Goal: Information Seeking & Learning: Get advice/opinions

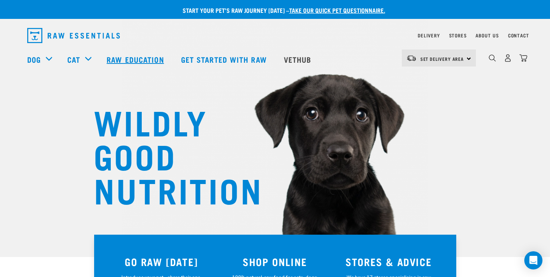
click at [127, 59] on link "Raw Education" at bounding box center [136, 59] width 74 height 30
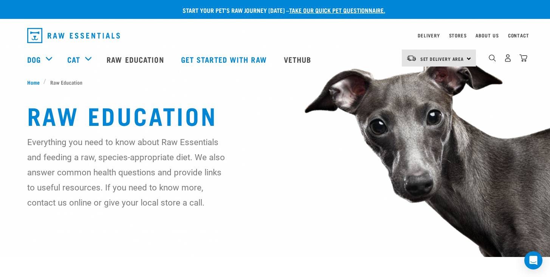
click at [337, 11] on link "take our quick pet questionnaire." at bounding box center [337, 9] width 96 height 3
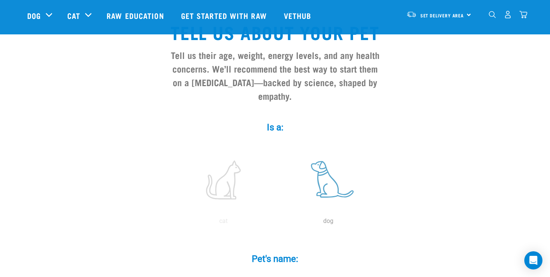
click at [325, 154] on label at bounding box center [328, 180] width 102 height 64
click at [276, 223] on input "radio" at bounding box center [276, 223] width 0 height 0
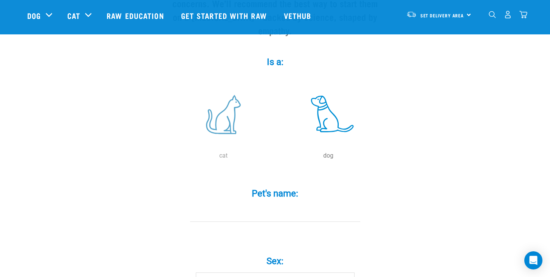
click at [237, 89] on label at bounding box center [223, 114] width 102 height 64
click at [171, 158] on input "radio" at bounding box center [171, 158] width 0 height 0
click at [314, 108] on label at bounding box center [328, 114] width 102 height 64
click at [276, 158] on input "radio" at bounding box center [276, 158] width 0 height 0
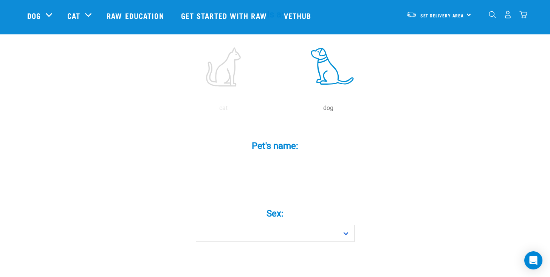
click at [269, 157] on input "Pet's name: *" at bounding box center [275, 165] width 170 height 17
type input "Blanco"
click at [324, 229] on div "Sex: * Boy Girl" at bounding box center [275, 223] width 227 height 62
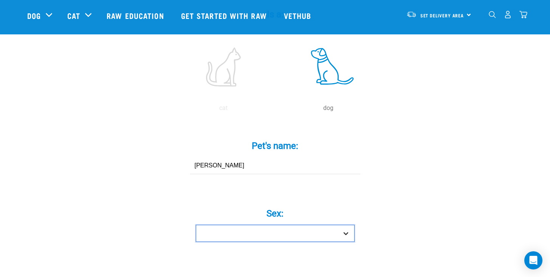
click at [330, 225] on select "Boy Girl" at bounding box center [275, 233] width 159 height 17
select select "boy"
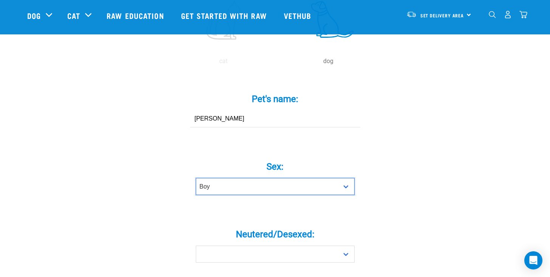
scroll to position [224, 0]
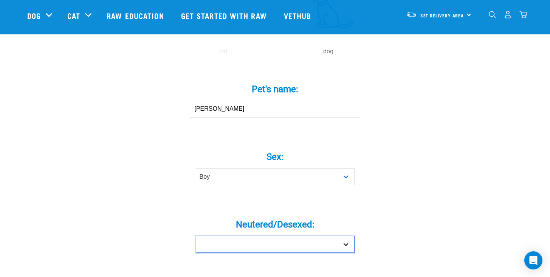
click at [256, 236] on select "Yes No" at bounding box center [275, 244] width 159 height 17
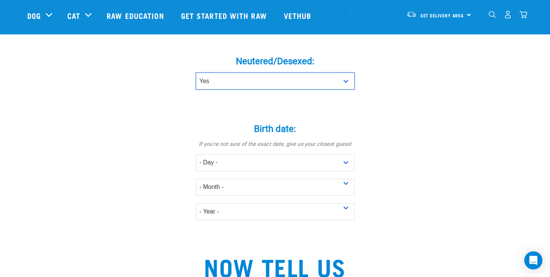
scroll to position [386, 0]
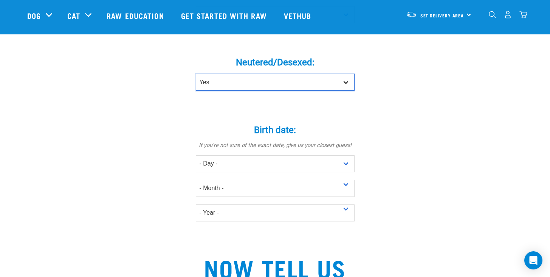
click at [291, 75] on select "Yes No" at bounding box center [275, 82] width 159 height 17
select select "no"
click at [294, 155] on select "- Day - 1 2 3 4 5 6 7 8 9 10 11 12 13 14 15 16 17 18 19 20 21 22 23 24 25 26 27" at bounding box center [275, 163] width 159 height 17
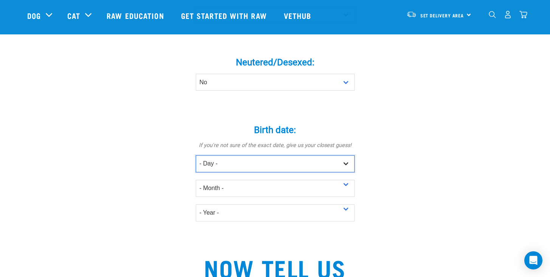
select select "1"
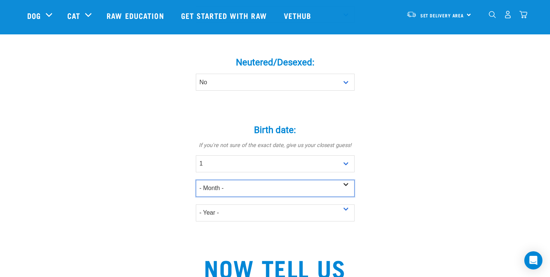
click at [236, 180] on select "- Month - January February March April May June July August September October N…" at bounding box center [275, 188] width 159 height 17
select select "March"
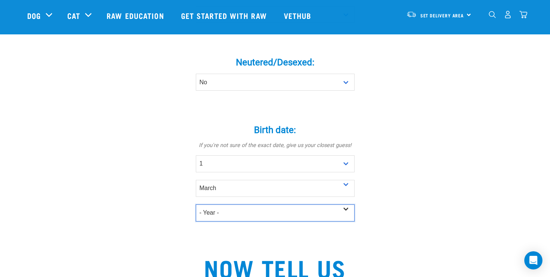
click at [228, 204] on select "- Year - 2025 2024 2023 2022 2021 2020 2019 2018 2017 2016 2015 2014 2013 2012" at bounding box center [275, 212] width 159 height 17
select select "2018"
click at [148, 201] on div "Tell us about your pet Tell us their age, weight, energy levels, and any health…" at bounding box center [275, 126] width 496 height 902
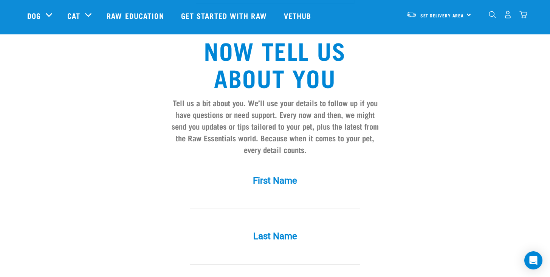
scroll to position [605, 0]
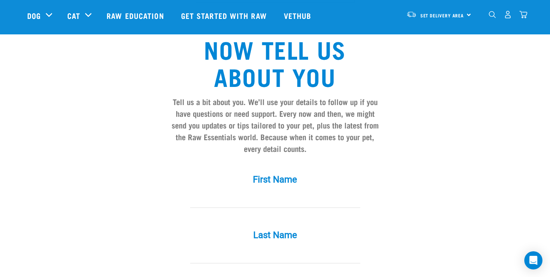
click at [241, 203] on div "First Name *" at bounding box center [275, 192] width 227 height 56
click at [258, 191] on input "First Name *" at bounding box center [275, 199] width 170 height 17
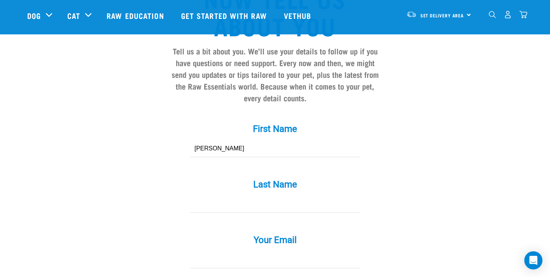
scroll to position [666, 0]
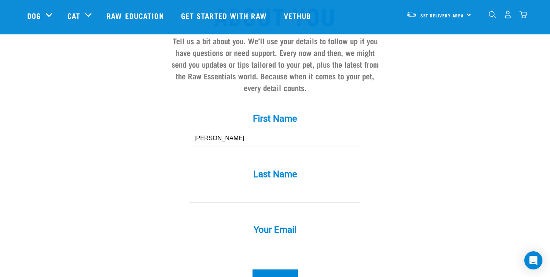
type input "Sam"
click at [277, 186] on input "Last Name *" at bounding box center [275, 194] width 170 height 17
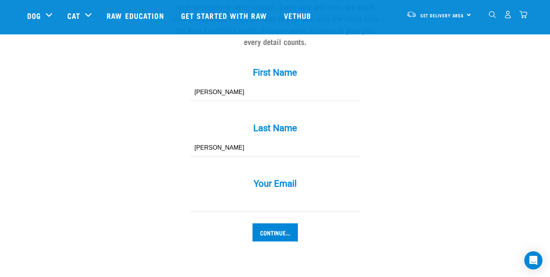
type input "Fay"
click at [286, 195] on input "Your Email *" at bounding box center [275, 203] width 170 height 17
type input "[EMAIL_ADDRESS][DOMAIN_NAME]"
click at [276, 223] on input "Continue..." at bounding box center [274, 232] width 45 height 18
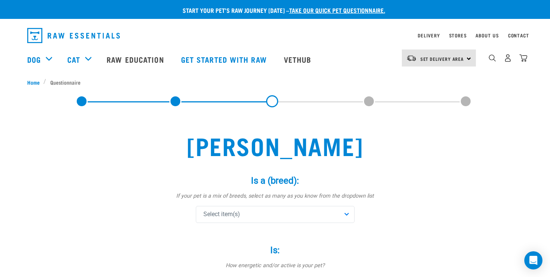
click at [311, 211] on div "Select item(s)" at bounding box center [275, 214] width 159 height 17
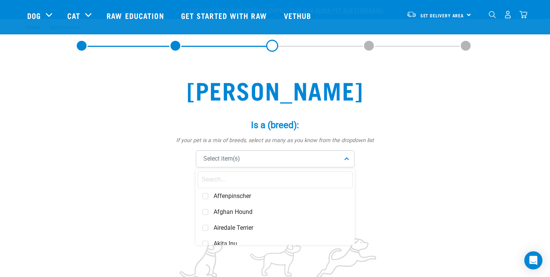
scroll to position [60, 0]
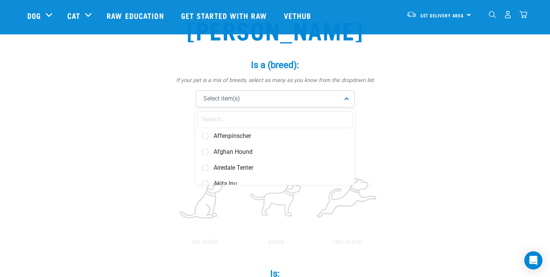
click at [285, 121] on input "text" at bounding box center [275, 119] width 155 height 17
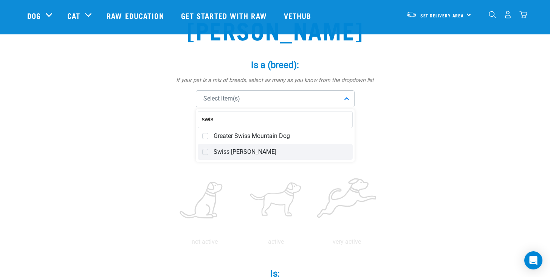
type input "swis"
click at [243, 152] on span "Swiss Sheppherd" at bounding box center [281, 152] width 135 height 8
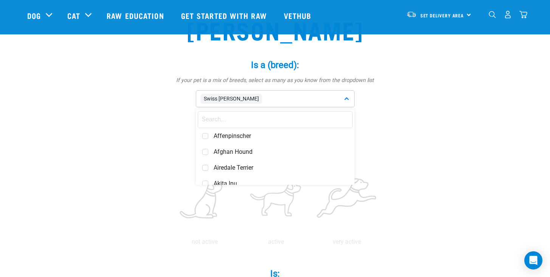
click at [383, 102] on div "Swiss Sheppherd Affenpinscher Afghan Hound Airedale Terrier Akita Inu Alaskan M…" at bounding box center [275, 98] width 227 height 17
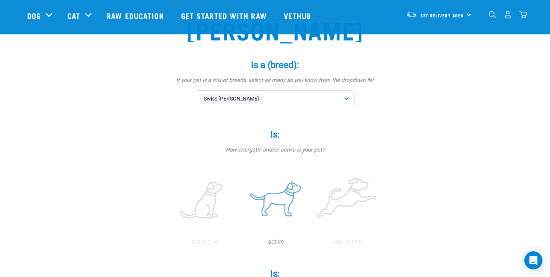
click at [299, 202] on label at bounding box center [276, 201] width 68 height 64
click at [240, 244] on input "radio" at bounding box center [240, 244] width 0 height 0
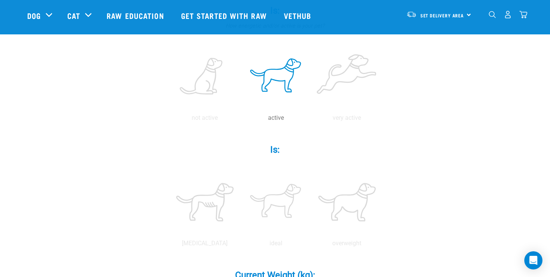
scroll to position [193, 0]
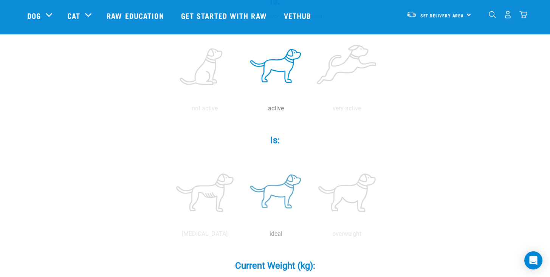
click at [275, 193] on label at bounding box center [276, 193] width 68 height 64
click at [240, 236] on input "radio" at bounding box center [240, 236] width 0 height 0
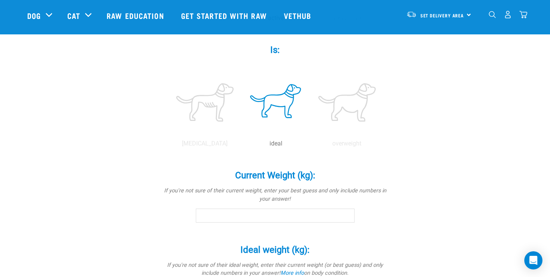
scroll to position [285, 0]
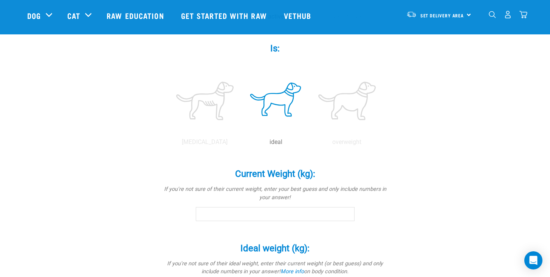
click at [264, 215] on input "Current Weight (kg): *" at bounding box center [275, 214] width 159 height 14
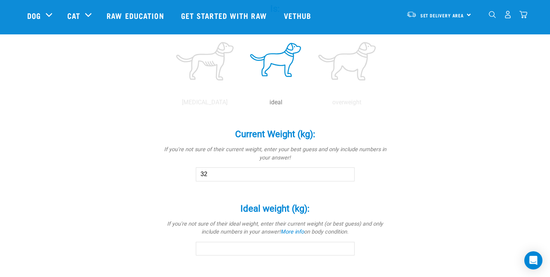
scroll to position [331, 0]
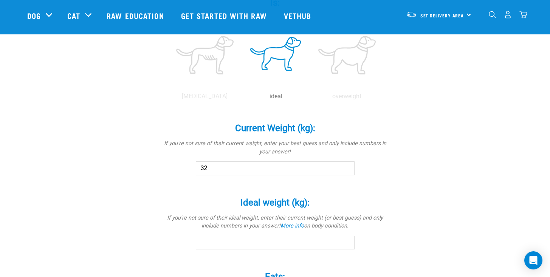
type input "32"
click at [265, 239] on input "Ideal weight (kg): *" at bounding box center [275, 243] width 159 height 14
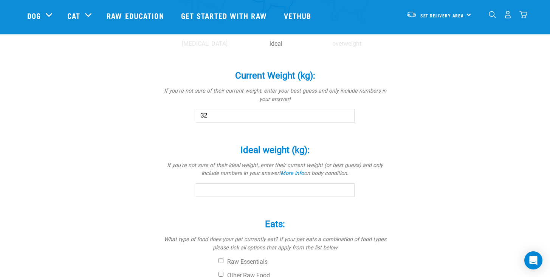
scroll to position [384, 0]
type input "2"
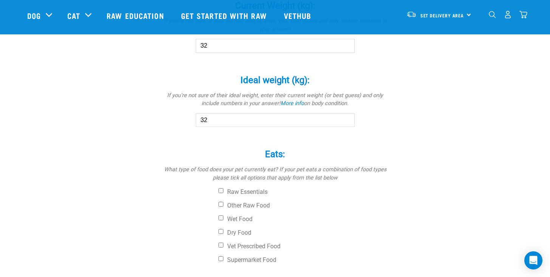
scroll to position [455, 0]
type input "32"
click at [225, 230] on label "Dry Food" at bounding box center [303, 231] width 170 height 8
click at [223, 230] on input "Dry Food" at bounding box center [220, 229] width 5 height 5
checkbox input "true"
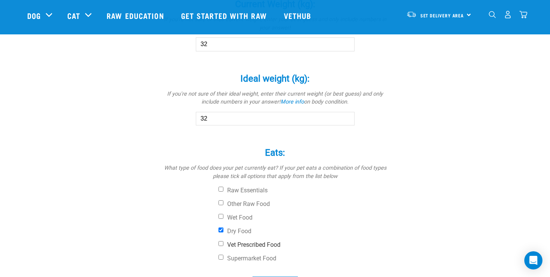
click at [238, 245] on label "Vet Prescribed Food" at bounding box center [303, 245] width 170 height 8
click at [223, 245] on input "Vet Prescribed Food" at bounding box center [220, 243] width 5 height 5
checkbox input "true"
click at [221, 231] on input "Dry Food" at bounding box center [220, 229] width 5 height 5
click at [221, 226] on div "Raw Essentials Other Raw Food Wet Food Dry Food Vet Prescribed Food Supermarket…" at bounding box center [275, 225] width 227 height 76
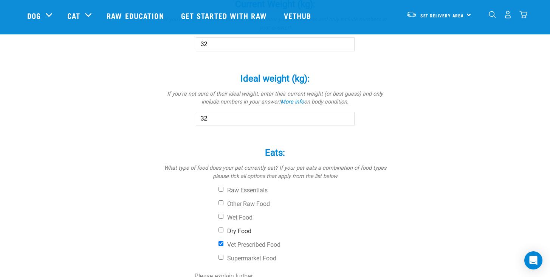
click at [221, 230] on input "Dry Food" at bounding box center [220, 229] width 5 height 5
checkbox input "true"
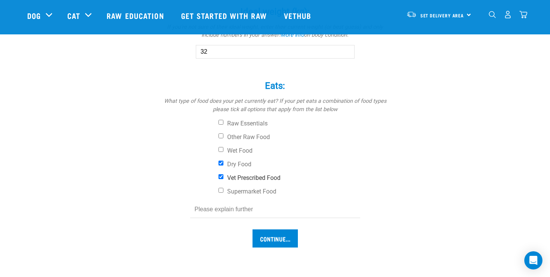
scroll to position [526, 0]
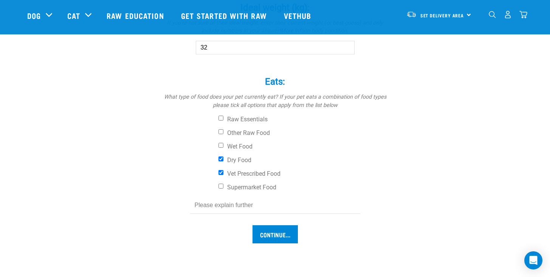
click at [248, 212] on input "text" at bounding box center [275, 205] width 170 height 17
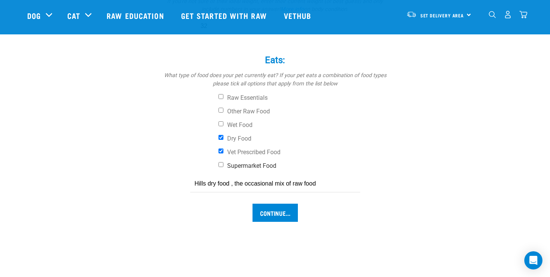
scroll to position [549, 0]
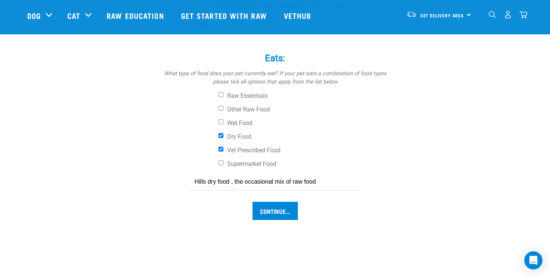
drag, startPoint x: 232, startPoint y: 182, endPoint x: 311, endPoint y: 178, distance: 79.5
click at [311, 181] on input "Hills dry food , the occasional mix of raw food" at bounding box center [275, 181] width 170 height 17
click at [252, 202] on input "Continue..." at bounding box center [274, 211] width 45 height 18
type input "Hills dry food"
click at [286, 207] on input "Continue..." at bounding box center [274, 211] width 45 height 18
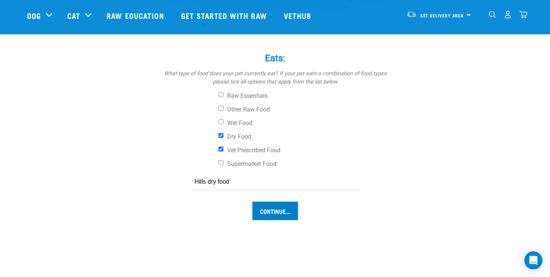
click at [280, 212] on input "Continue..." at bounding box center [274, 211] width 45 height 18
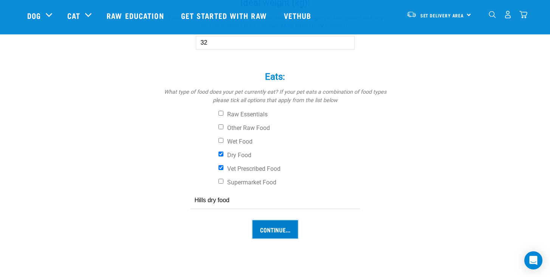
scroll to position [522, 0]
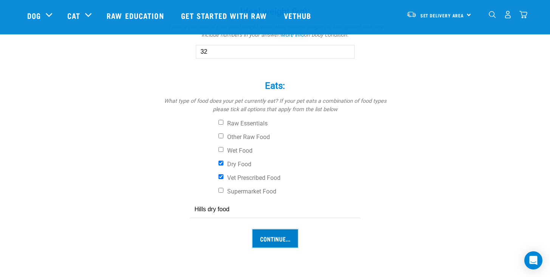
click at [271, 238] on input "Continue..." at bounding box center [274, 238] width 45 height 18
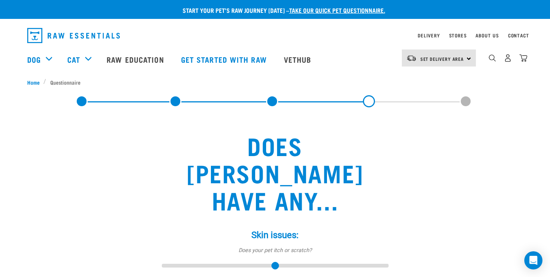
click at [254, 261] on input "range" at bounding box center [275, 266] width 227 height 11
click at [251, 219] on div "Skin issues: * Does your pet itch or scratch? - none mild medium severe" at bounding box center [275, 252] width 227 height 66
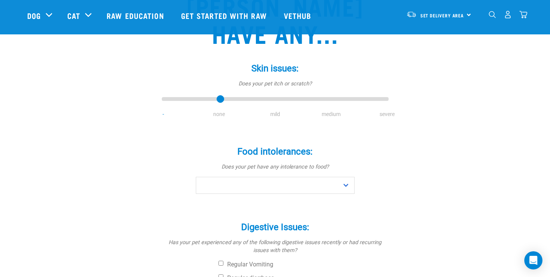
scroll to position [111, 0]
type input "2"
click at [275, 94] on input "range" at bounding box center [275, 99] width 227 height 11
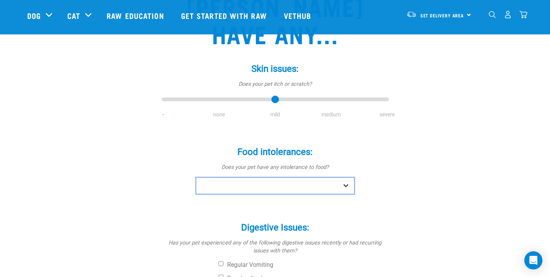
click at [273, 177] on select "No Yes" at bounding box center [275, 185] width 159 height 17
select select "no"
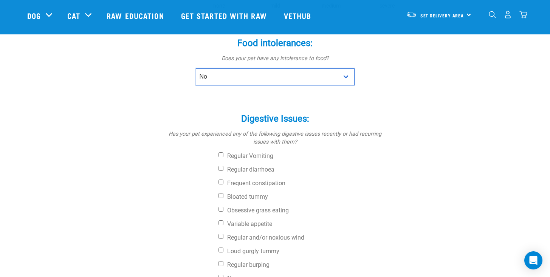
scroll to position [222, 0]
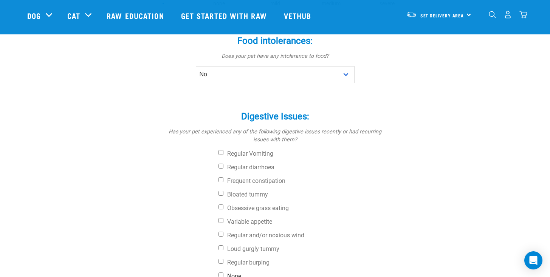
click at [223, 272] on input "None" at bounding box center [220, 274] width 5 height 5
checkbox input "true"
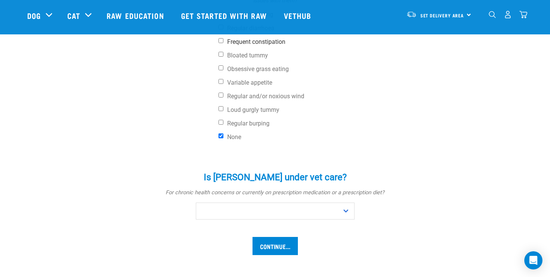
scroll to position [364, 0]
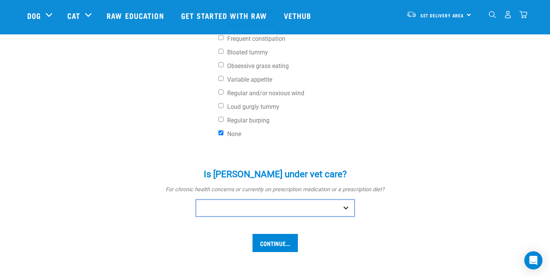
click at [342, 200] on select "No Yes" at bounding box center [275, 208] width 159 height 17
select select "no"
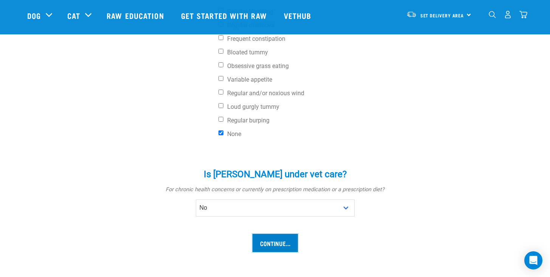
click at [277, 234] on input "Continue..." at bounding box center [274, 243] width 45 height 18
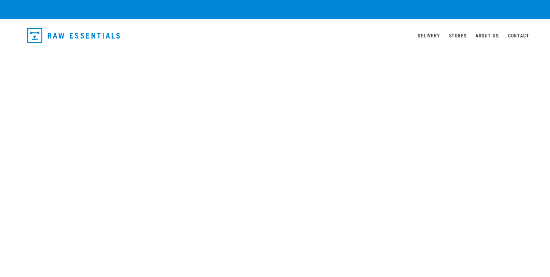
select select "19650"
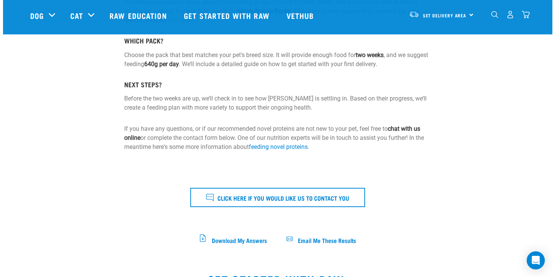
scroll to position [211, 0]
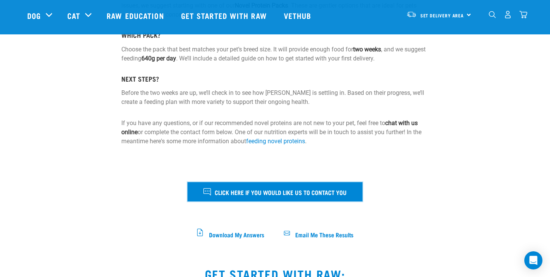
click at [323, 197] on span "Click here if you would like us to contact you" at bounding box center [281, 192] width 132 height 10
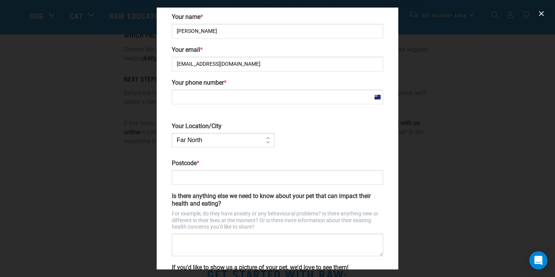
scroll to position [73, 0]
click at [254, 100] on input "Your phone number *" at bounding box center [278, 96] width 212 height 15
click at [317, 132] on div "Your name * Sam Fay Your email * samfay2025@gmail.com Your phone number * New Z…" at bounding box center [278, 151] width 218 height 278
click at [336, 95] on input "Your phone number *" at bounding box center [278, 96] width 212 height 15
click at [311, 128] on div "Your name * Sam Fay Your email * samfay2025@gmail.com Your phone number * New Z…" at bounding box center [278, 151] width 218 height 278
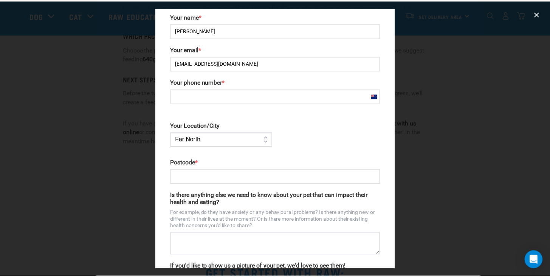
scroll to position [142, 0]
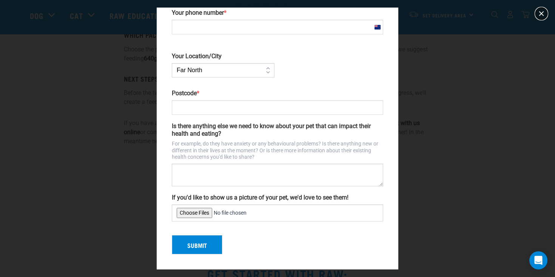
click at [546, 15] on button "close" at bounding box center [542, 14] width 12 height 12
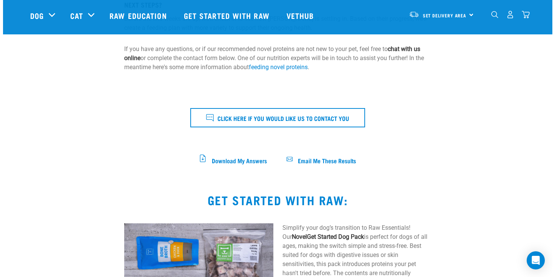
scroll to position [309, 0]
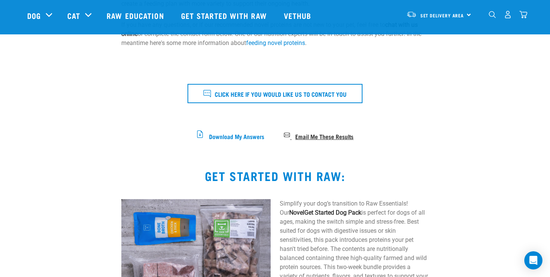
click at [328, 137] on span "Email Me These Results" at bounding box center [324, 136] width 58 height 4
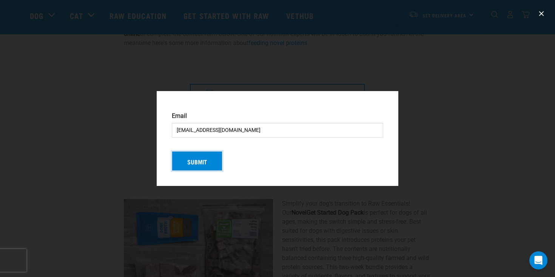
click at [221, 158] on button "Submit" at bounding box center [197, 161] width 51 height 20
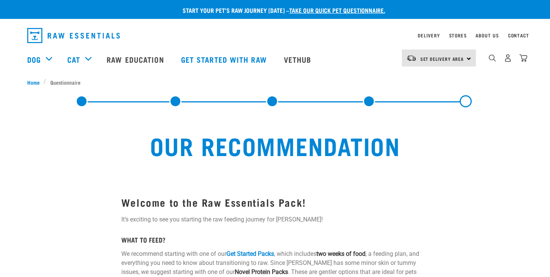
select select "19650"
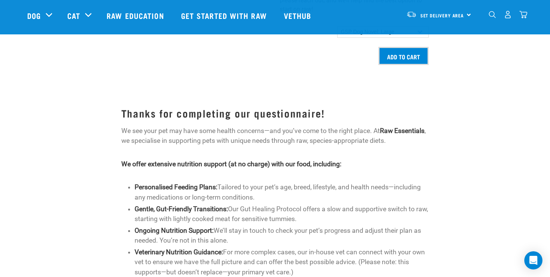
scroll to position [803, 0]
